Goal: Information Seeking & Learning: Compare options

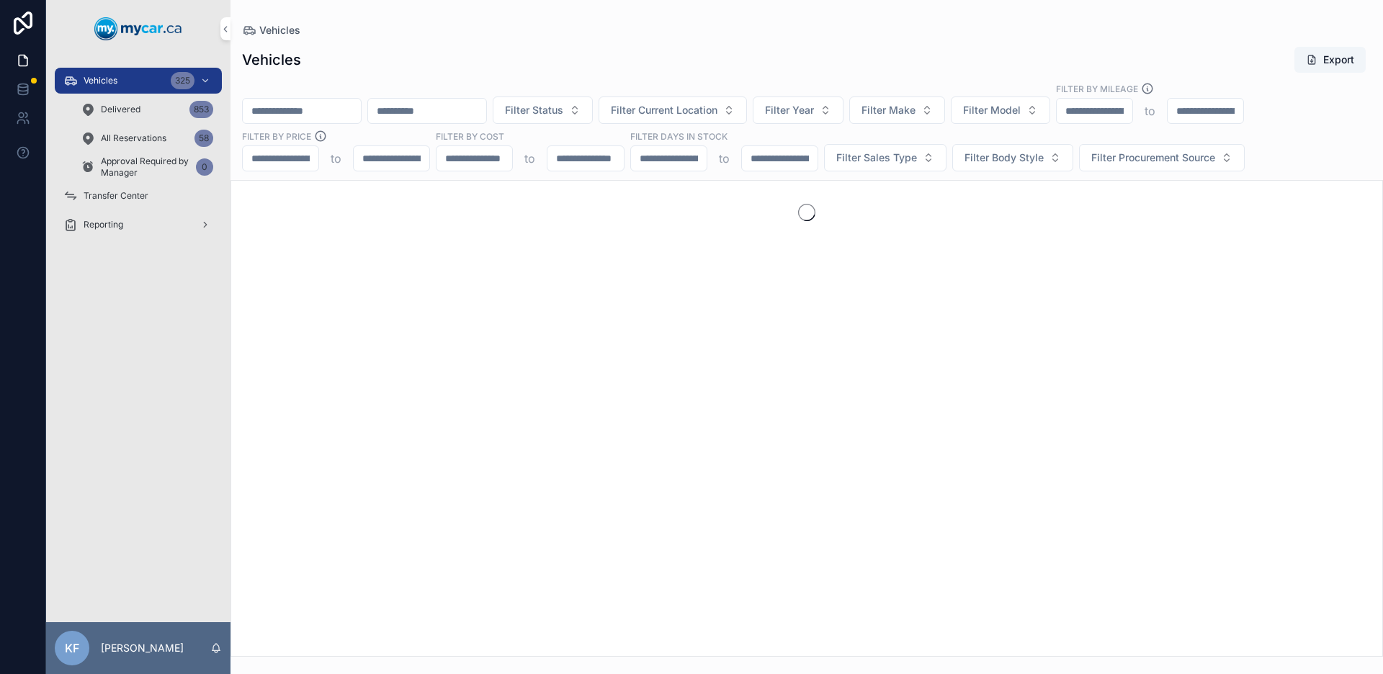
click at [130, 86] on div "Vehicles 325" at bounding box center [138, 80] width 150 height 23
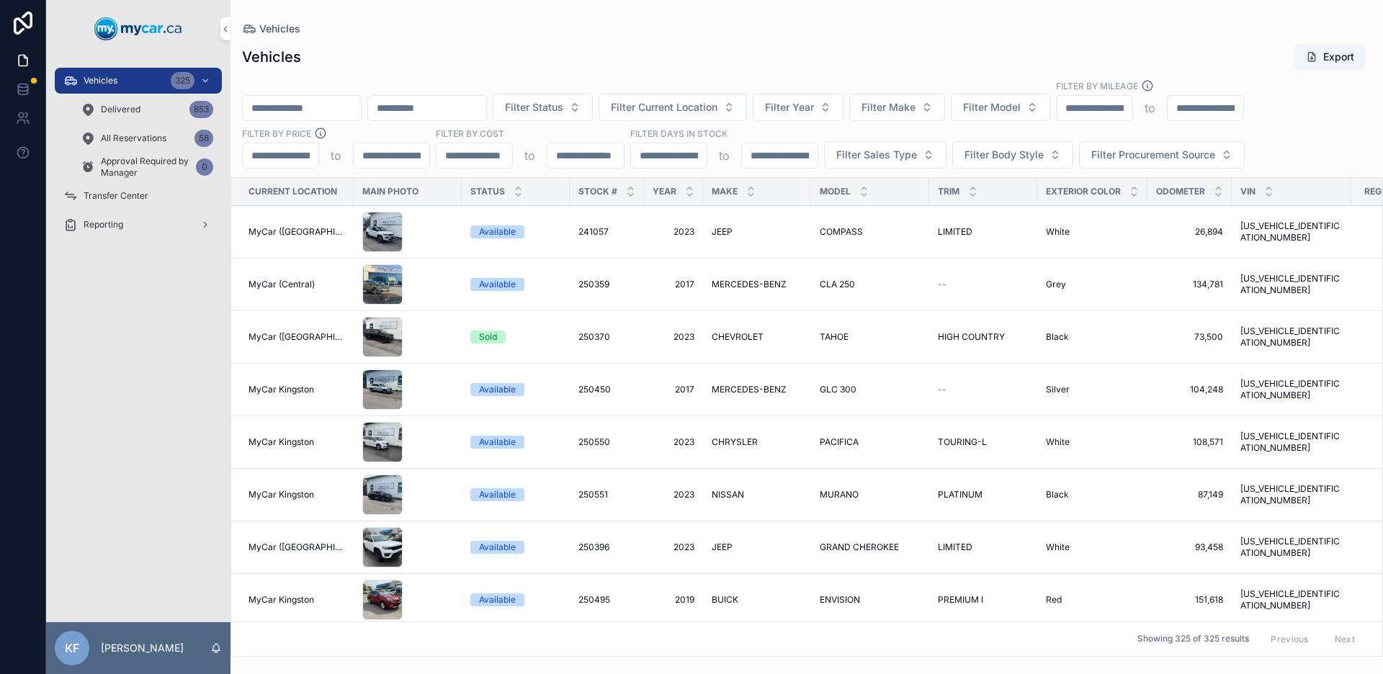
click at [915, 112] on span "Filter Make" at bounding box center [888, 107] width 54 height 14
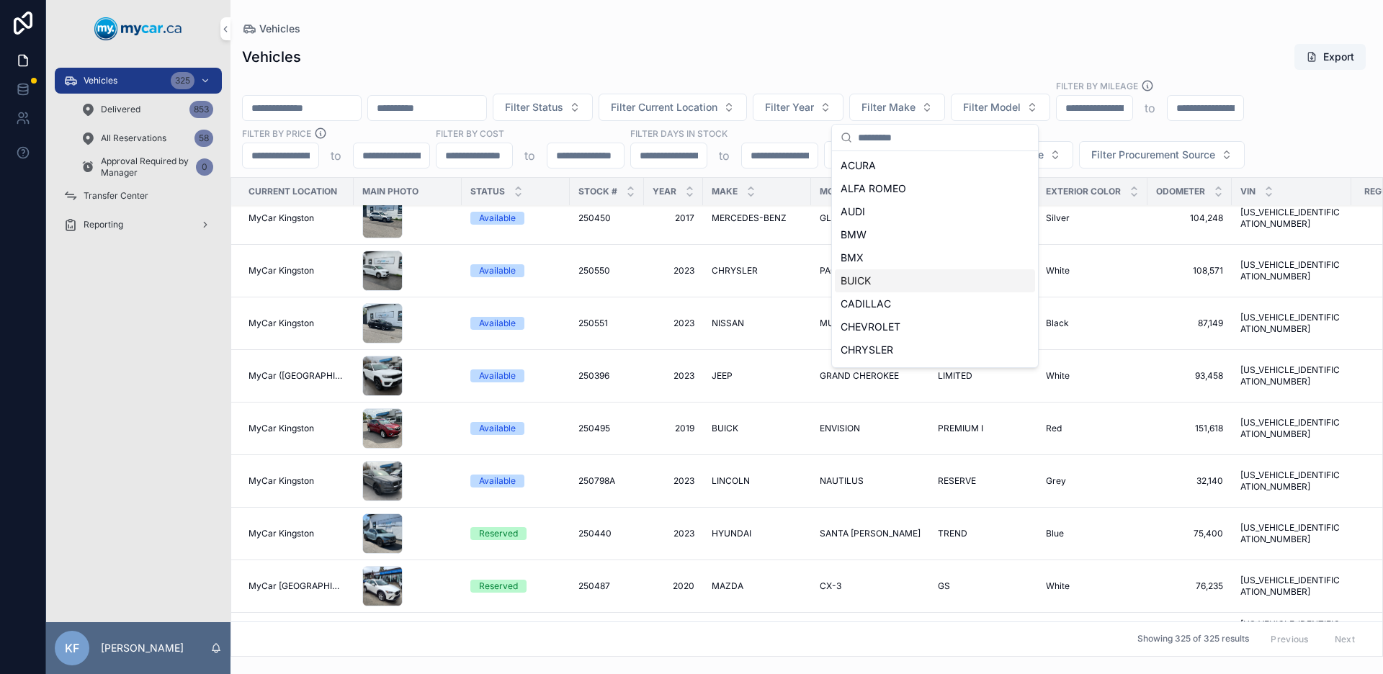
scroll to position [174, 0]
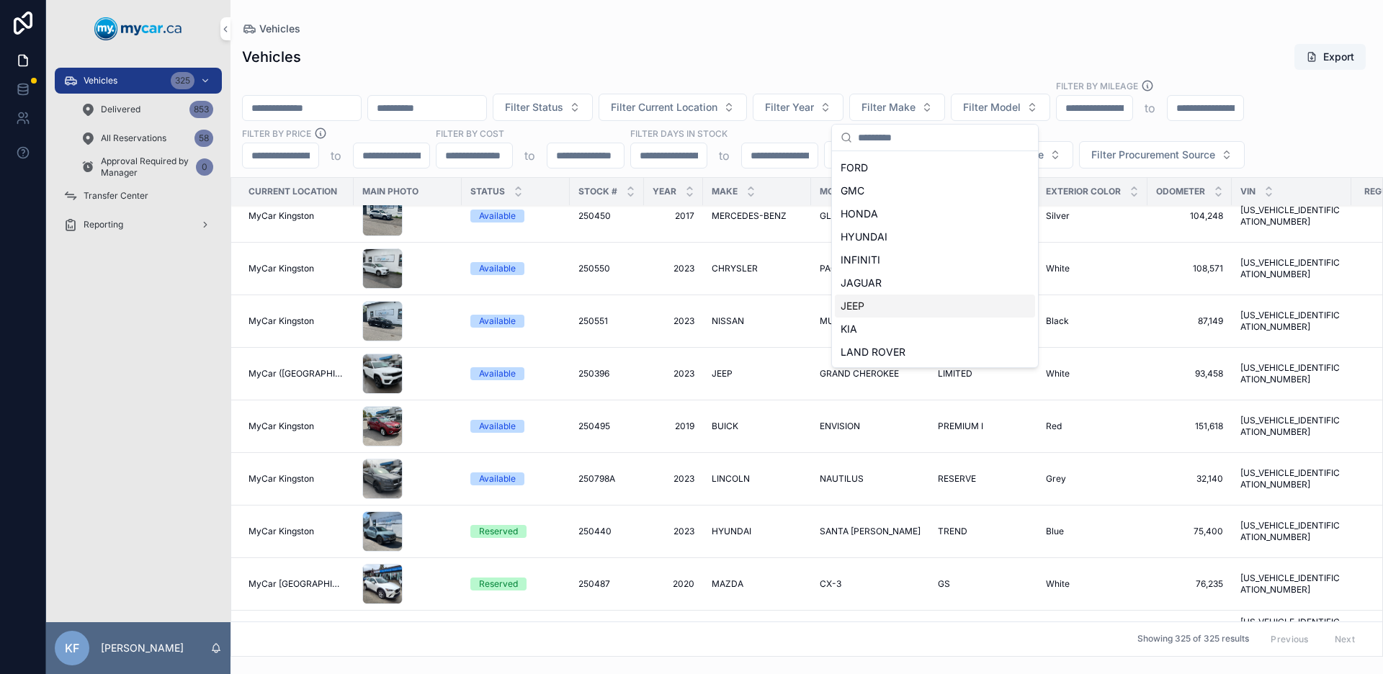
click at [863, 301] on span "JEEP" at bounding box center [852, 306] width 24 height 14
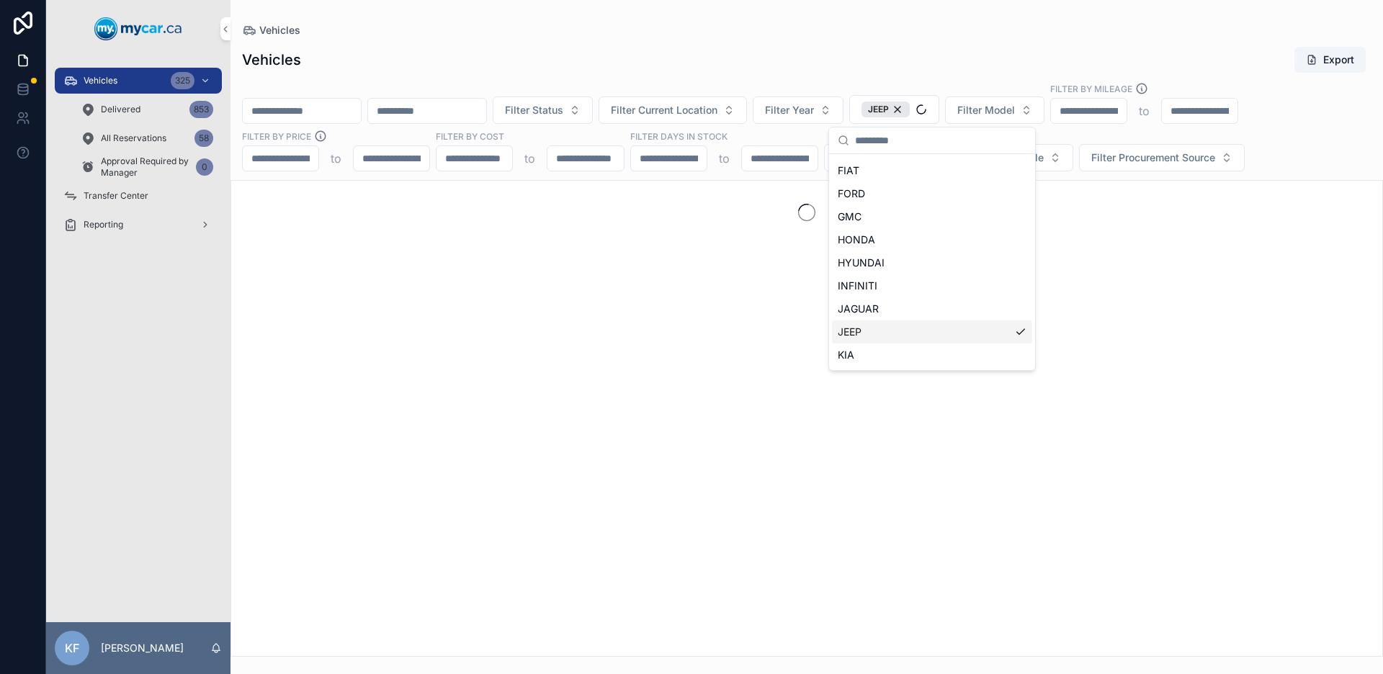
scroll to position [274, 0]
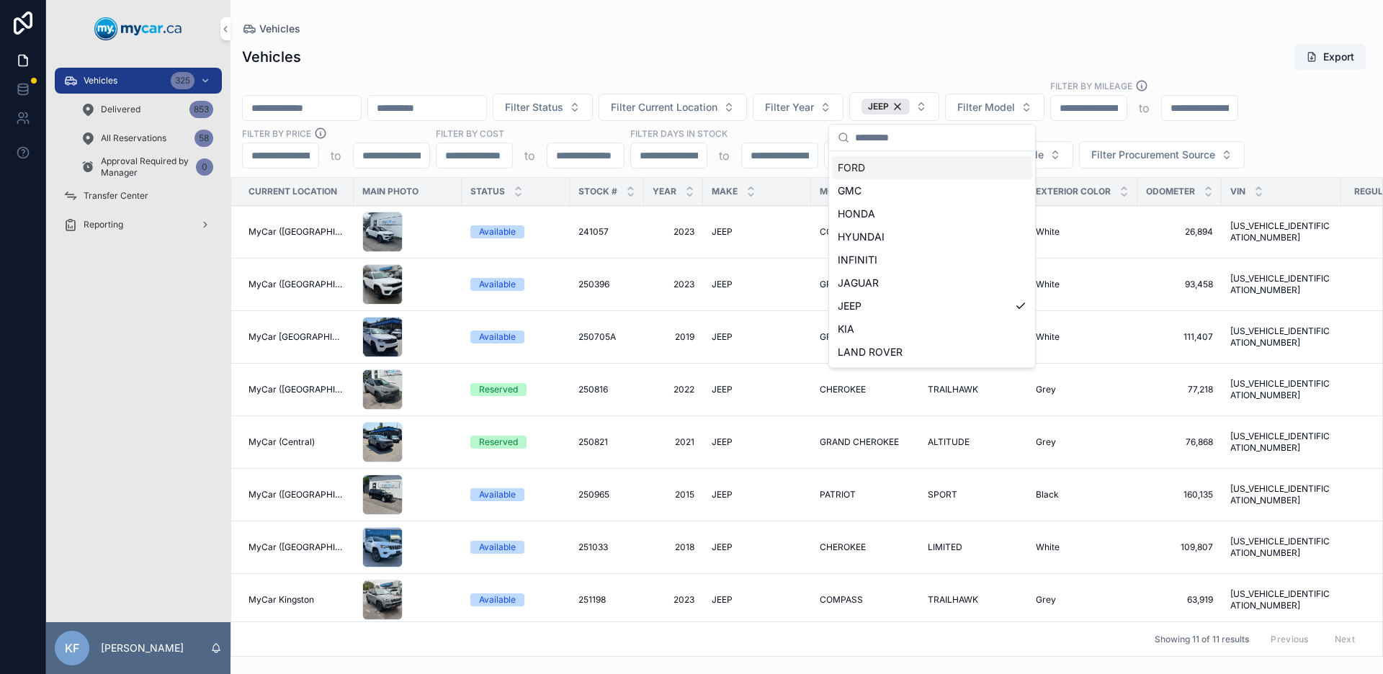
click at [897, 35] on div "Vehicles Export Filter Status Filter Current Location Filter Year JEEP Filter M…" at bounding box center [806, 346] width 1152 height 622
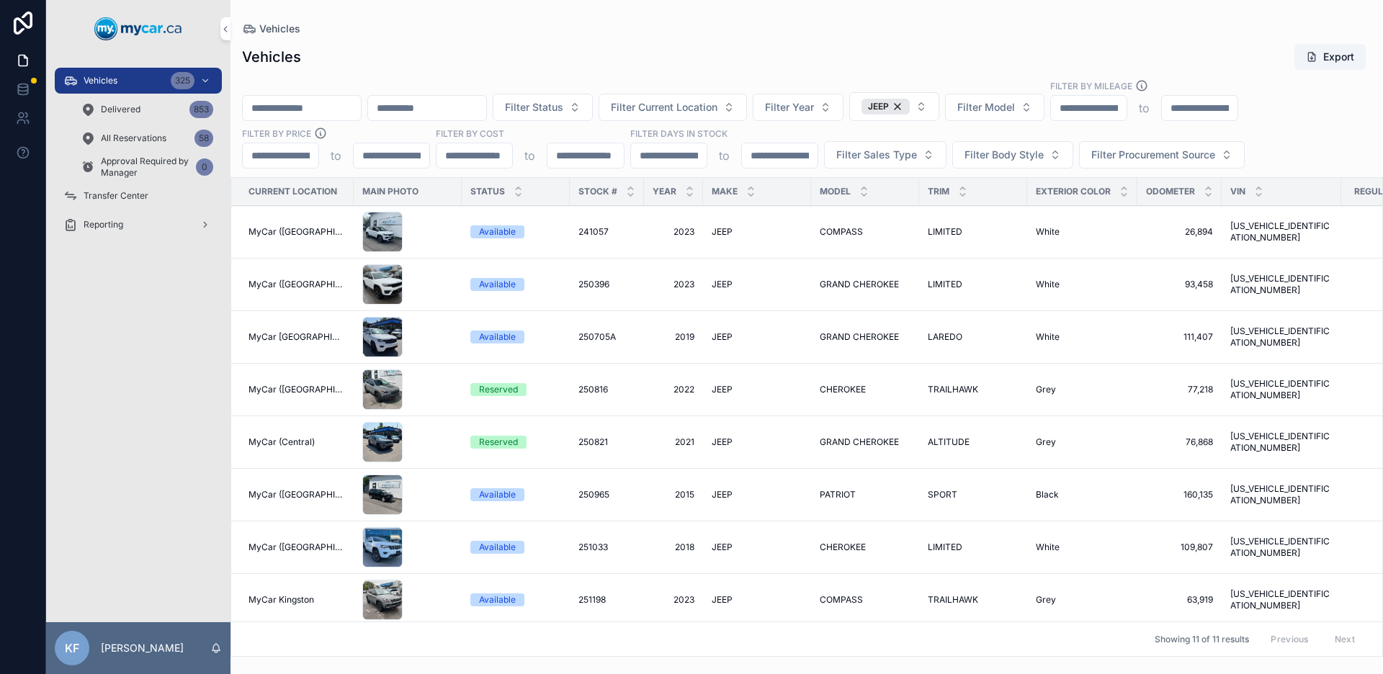
click at [1015, 109] on span "Filter Model" at bounding box center [986, 107] width 58 height 14
type input "***"
click at [986, 163] on span "COMPASS" at bounding box center [963, 165] width 50 height 14
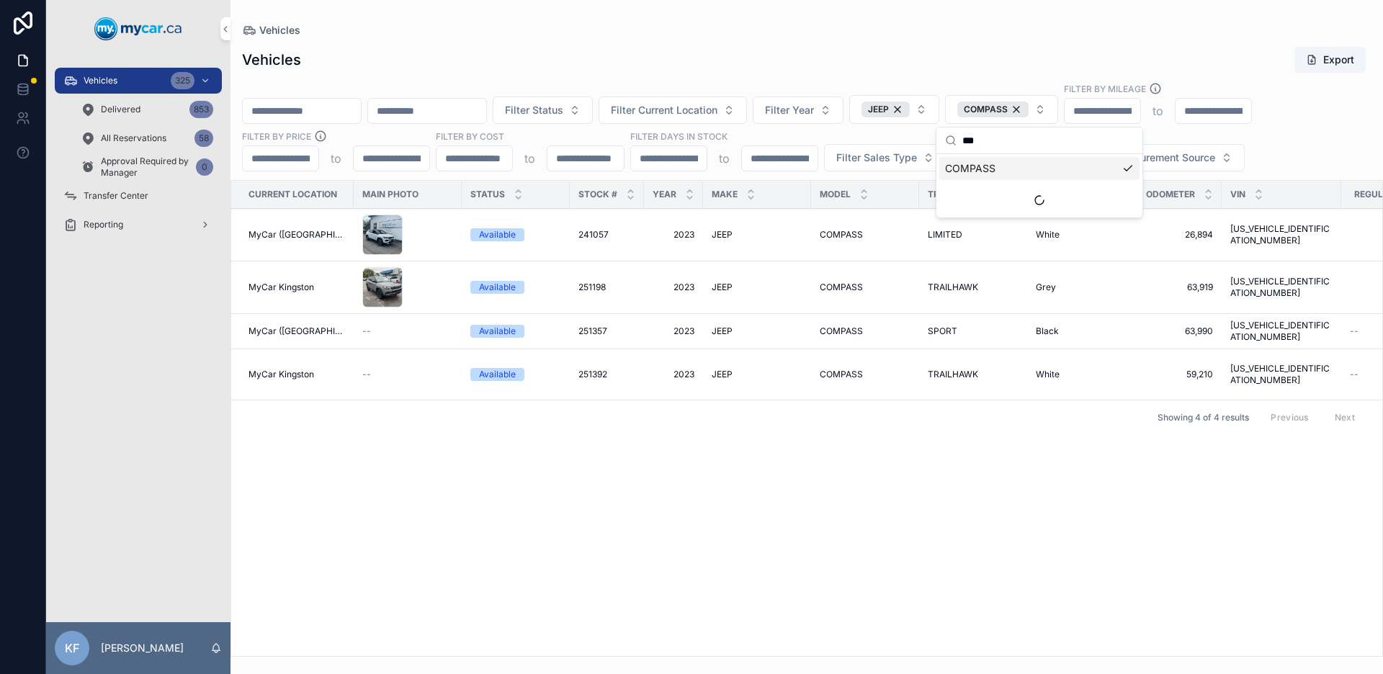
click at [801, 39] on div "Vehicles Export Filter Status Filter Current Location Filter Year JEEP COMPASS …" at bounding box center [806, 346] width 1152 height 619
